Goal: Find specific page/section: Find specific page/section

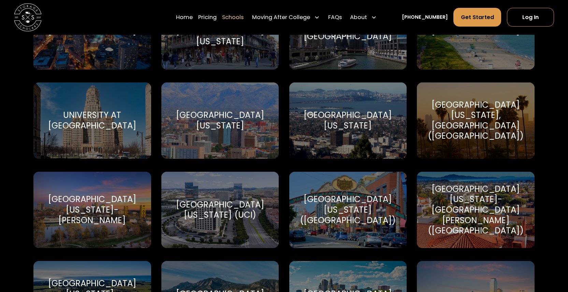
scroll to position [3132, 0]
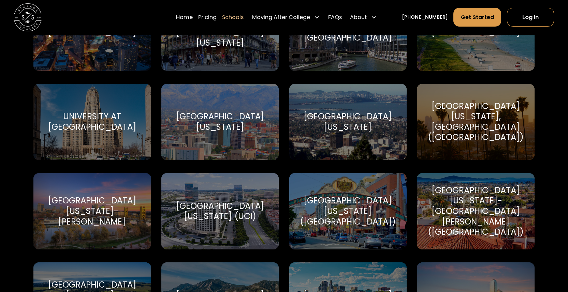
click at [223, 113] on div "[GEOGRAPHIC_DATA][US_STATE]" at bounding box center [220, 122] width 101 height 21
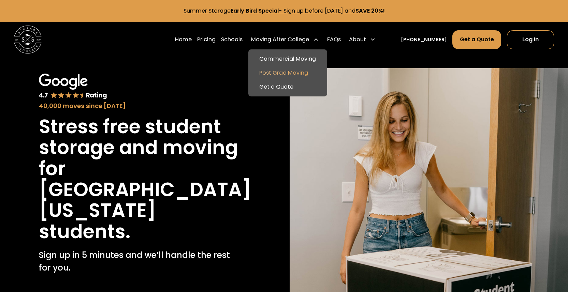
click at [297, 73] on link "Post Grad Moving" at bounding box center [287, 73] width 73 height 14
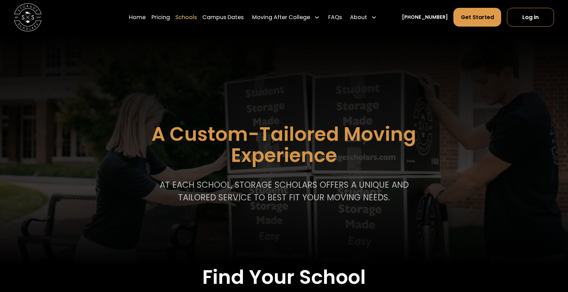
scroll to position [2731, 0]
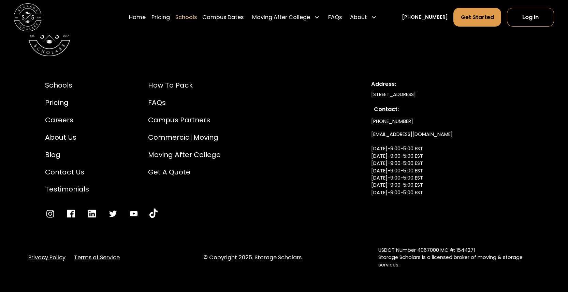
click at [197, 18] on link "Schools" at bounding box center [185, 17] width 21 height 19
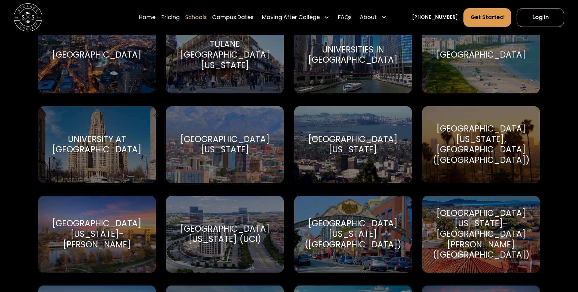
scroll to position [3113, 0]
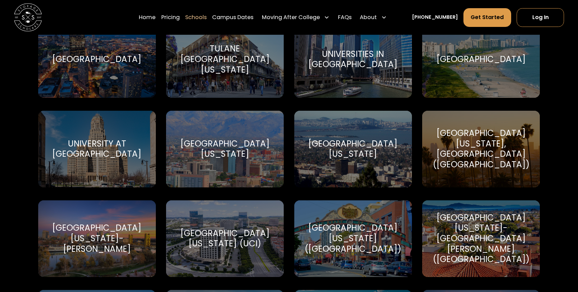
click at [231, 116] on div "[GEOGRAPHIC_DATA][US_STATE][US_STATE]" at bounding box center [225, 149] width 118 height 77
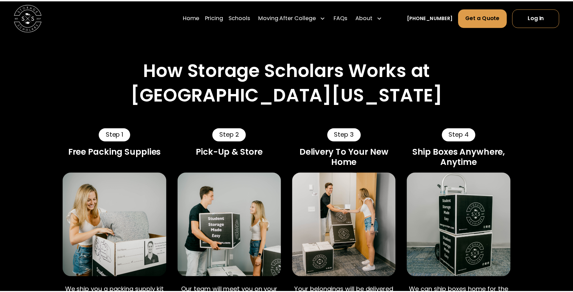
scroll to position [316, 0]
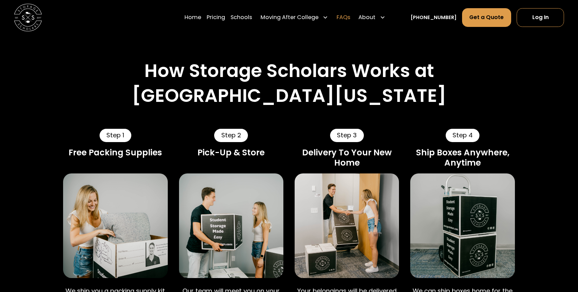
click at [350, 16] on link "FAQs" at bounding box center [344, 17] width 14 height 19
